Goal: Information Seeking & Learning: Learn about a topic

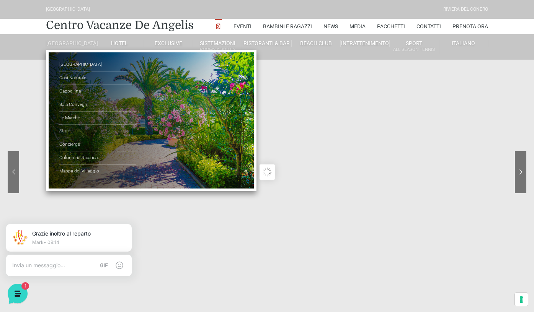
click at [68, 134] on link "Store" at bounding box center [97, 131] width 77 height 13
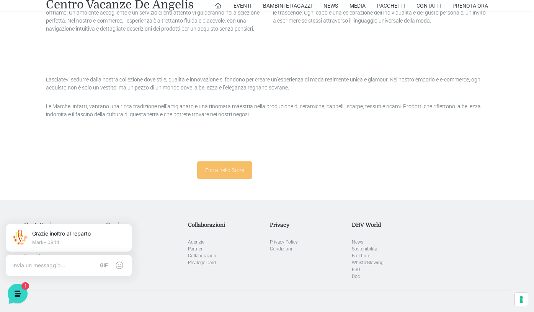
scroll to position [971, 0]
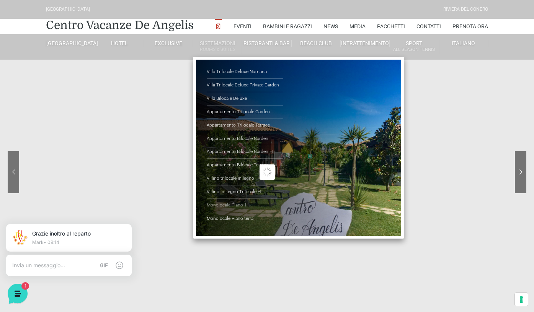
click at [224, 207] on link "Monolocale Piano 1" at bounding box center [245, 205] width 77 height 13
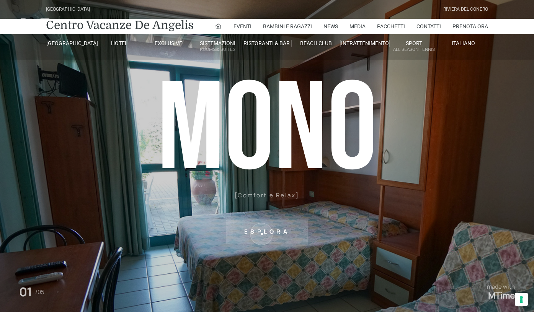
click at [261, 234] on sr7-txt "Esplora" at bounding box center [266, 232] width 81 height 24
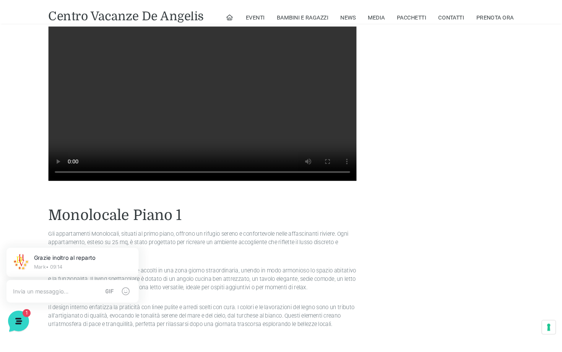
scroll to position [638, 0]
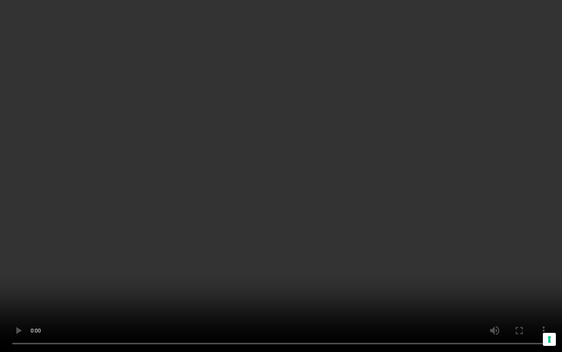
click at [6, 312] on video "Il tuo browser non supporta la riproduzione dei video." at bounding box center [281, 176] width 562 height 352
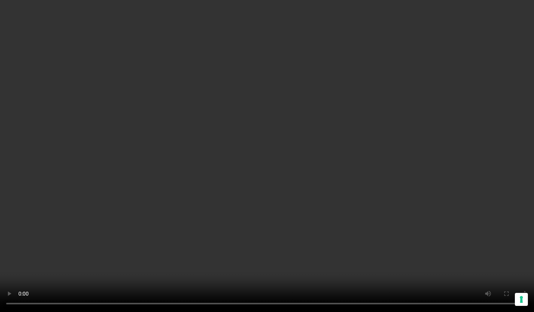
scroll to position [431, 0]
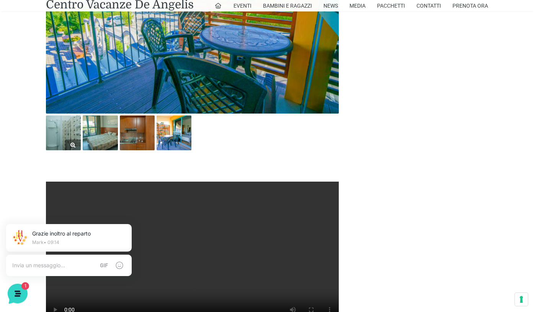
click at [67, 127] on img at bounding box center [63, 133] width 35 height 35
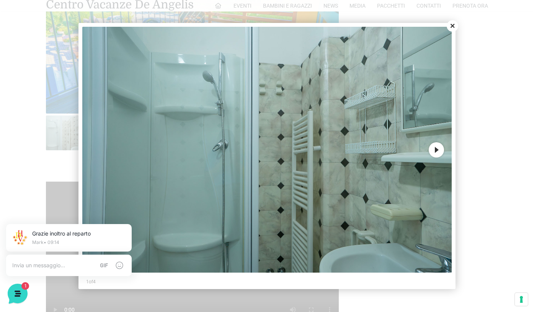
click at [435, 149] on button "Next" at bounding box center [435, 149] width 15 height 15
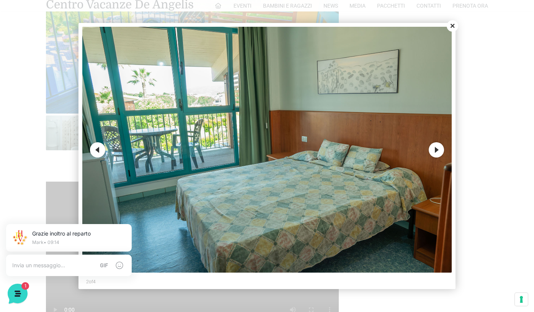
click at [435, 149] on button "Next" at bounding box center [435, 149] width 15 height 15
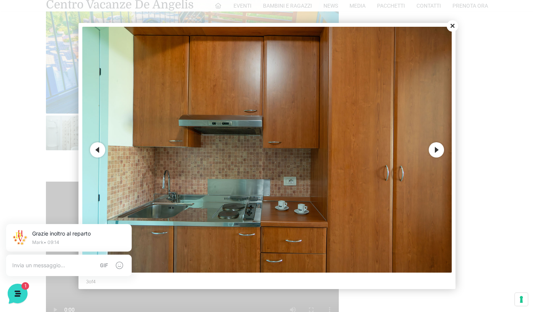
click at [435, 151] on button "Next" at bounding box center [435, 149] width 15 height 15
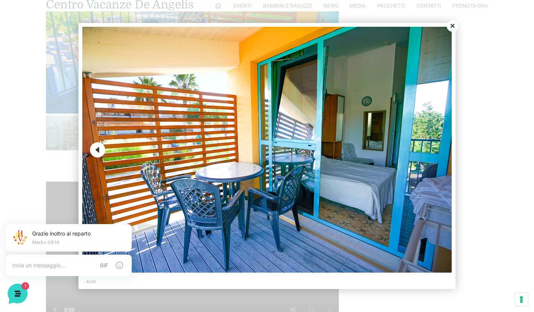
click at [453, 28] on button "Close" at bounding box center [451, 25] width 11 height 11
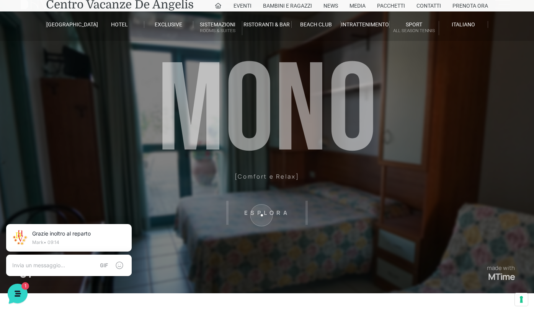
scroll to position [0, 0]
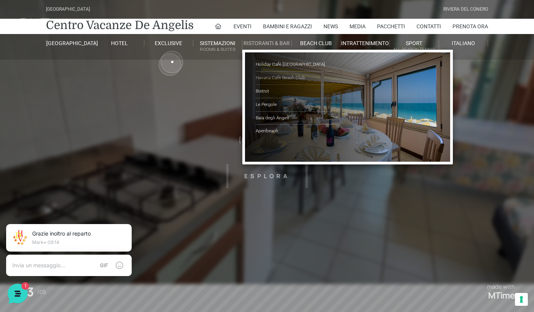
click at [299, 77] on link "Havana Cafè Beach Club" at bounding box center [294, 78] width 77 height 13
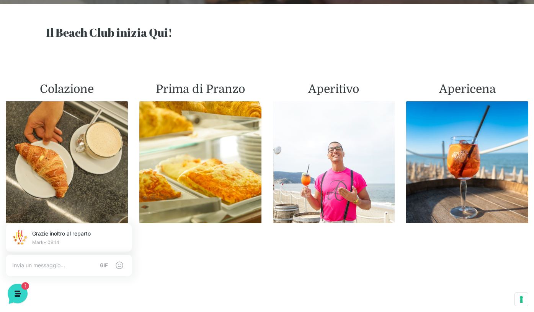
scroll to position [308, 0]
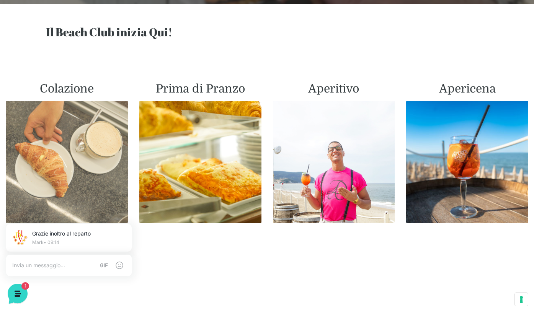
click at [68, 167] on img at bounding box center [67, 162] width 122 height 122
click at [68, 125] on img at bounding box center [67, 162] width 122 height 122
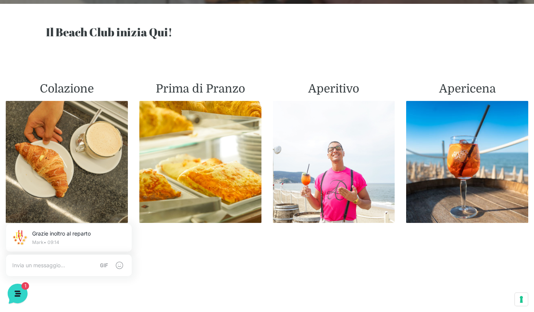
click at [74, 90] on h2 "Colazione" at bounding box center [67, 89] width 122 height 14
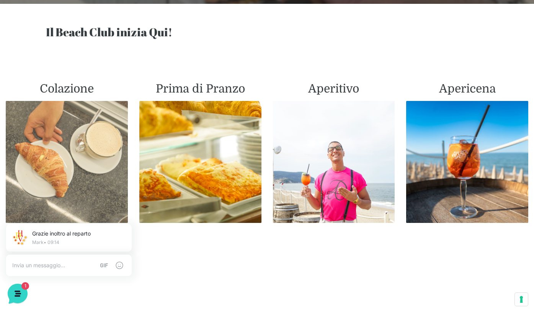
click at [71, 132] on img at bounding box center [67, 162] width 122 height 122
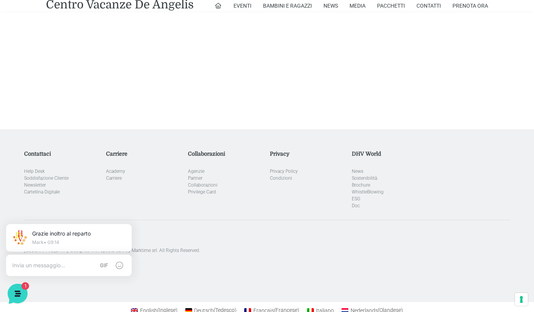
scroll to position [1481, 0]
